Goal: Complete application form

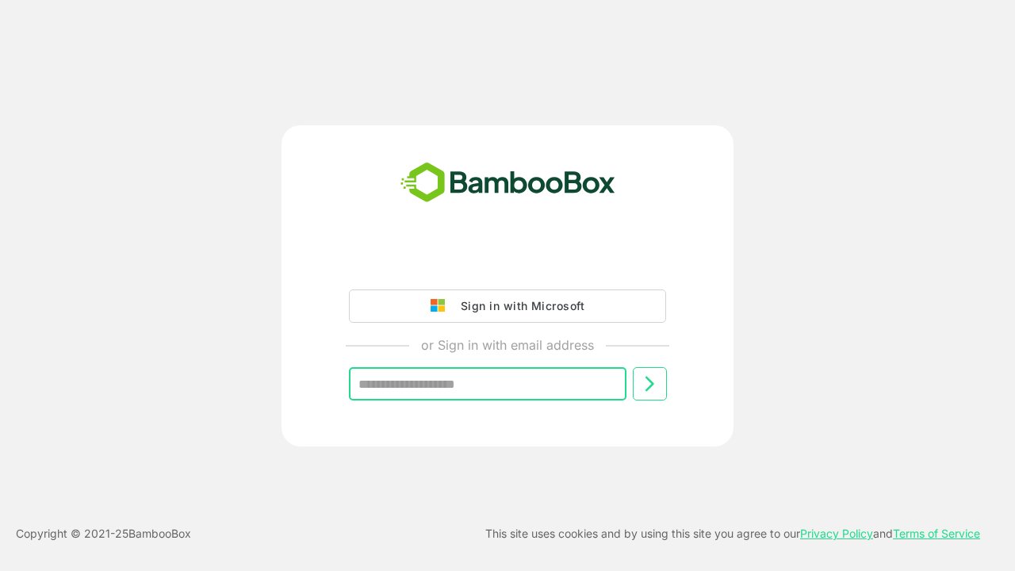
type input "**********"
click at [649, 384] on icon at bounding box center [649, 383] width 19 height 19
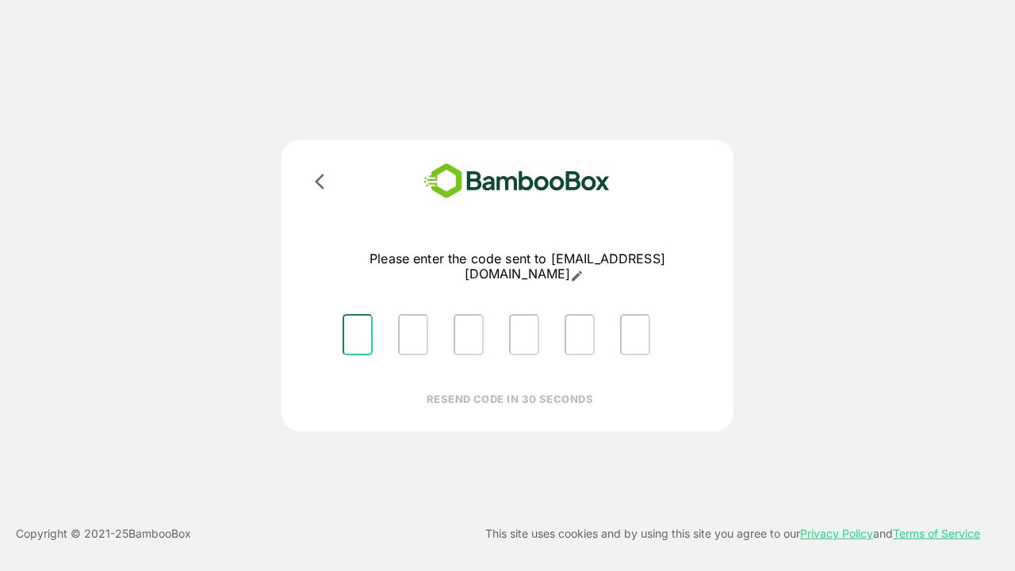
type input "*"
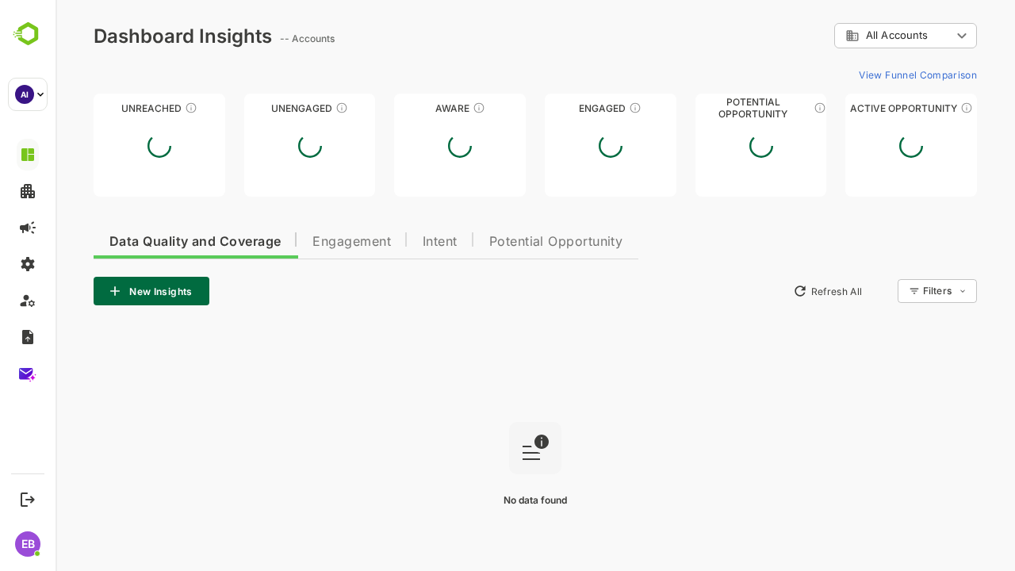
type input "**********"
